Goal: Information Seeking & Learning: Learn about a topic

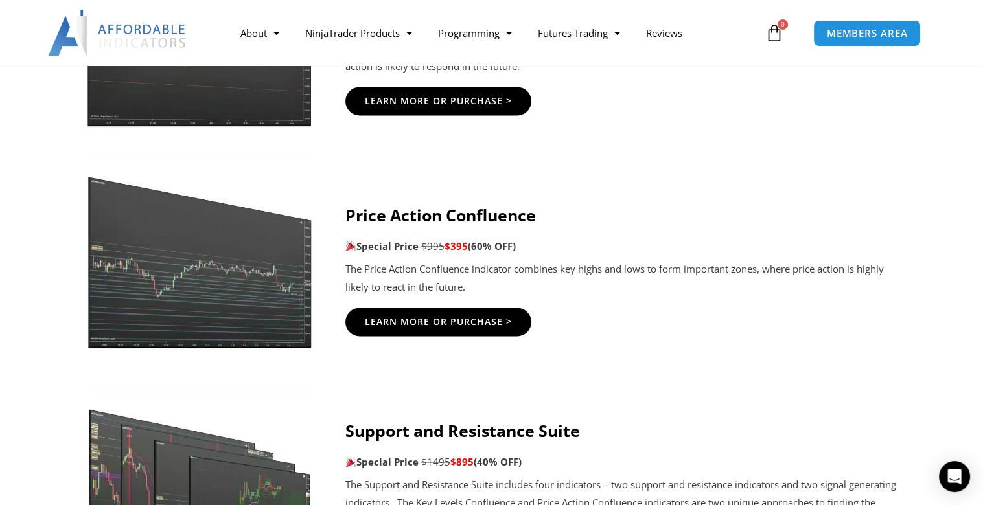
scroll to position [1814, 0]
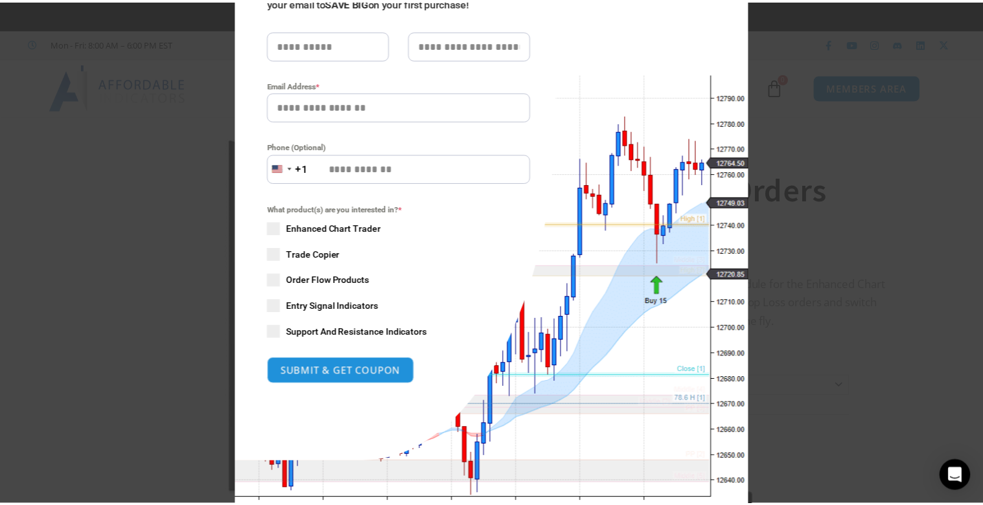
scroll to position [192, 0]
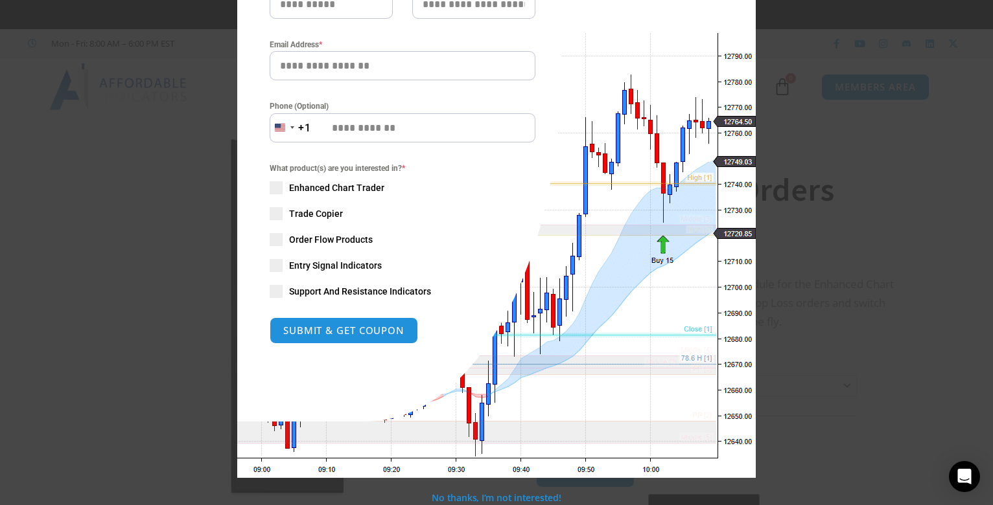
drag, startPoint x: 625, startPoint y: 183, endPoint x: 513, endPoint y: 183, distance: 111.4
click at [513, 183] on div "Close this module SAVE 20% NOW Are you ready to take NinjaTrader to the next le…" at bounding box center [496, 153] width 518 height 649
click at [844, 258] on div "Close this module SAVE 20% NOW Are you ready to take NinjaTrader to the next le…" at bounding box center [496, 252] width 993 height 505
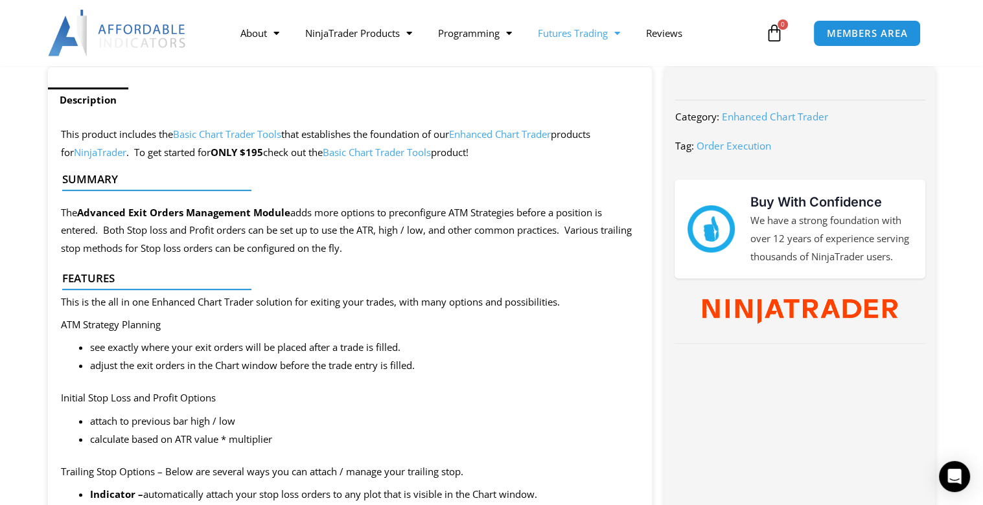
scroll to position [454, 0]
